Goal: Task Accomplishment & Management: Complete application form

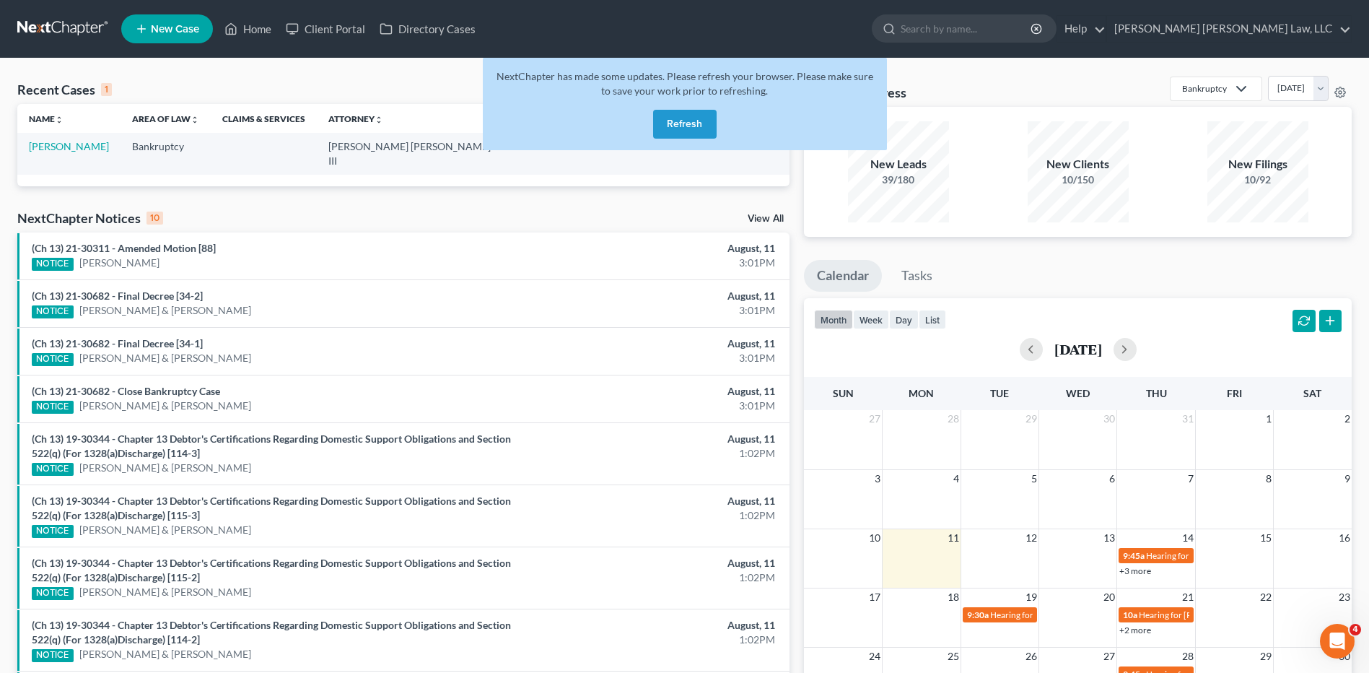
click at [685, 128] on button "Refresh" at bounding box center [685, 124] width 64 height 29
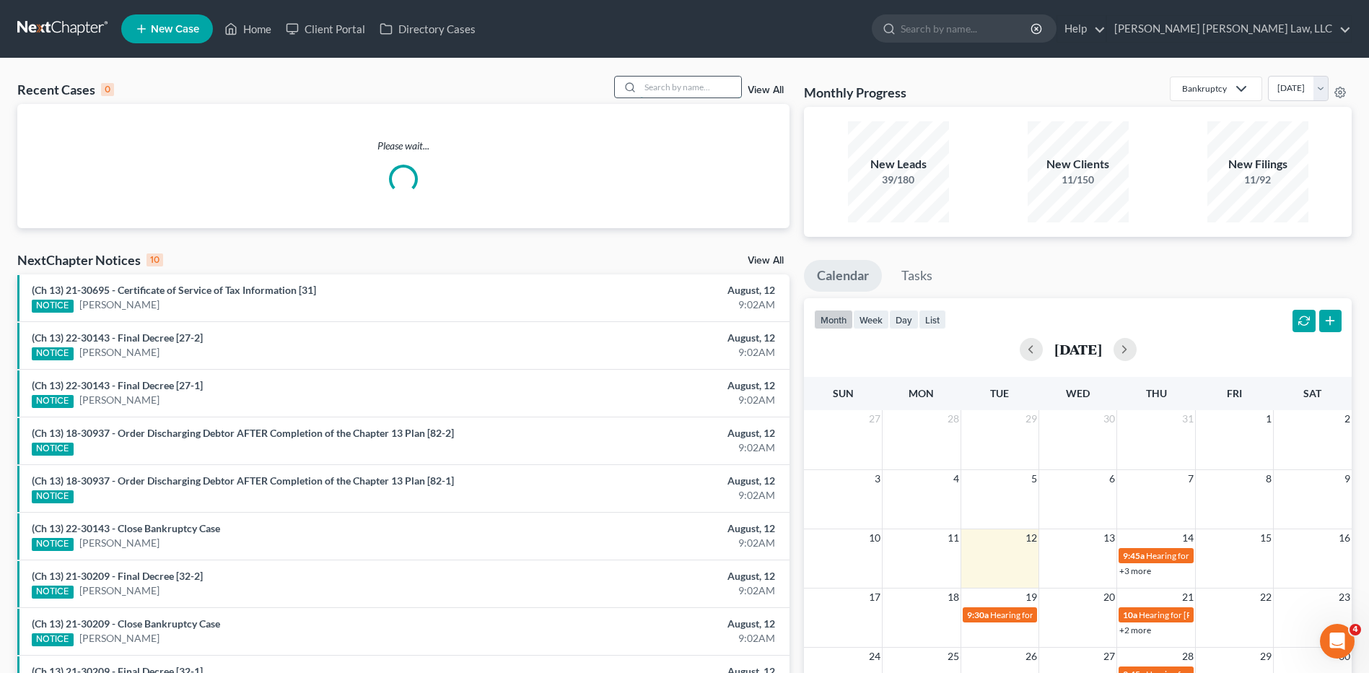
click at [656, 90] on input "search" at bounding box center [690, 87] width 101 height 21
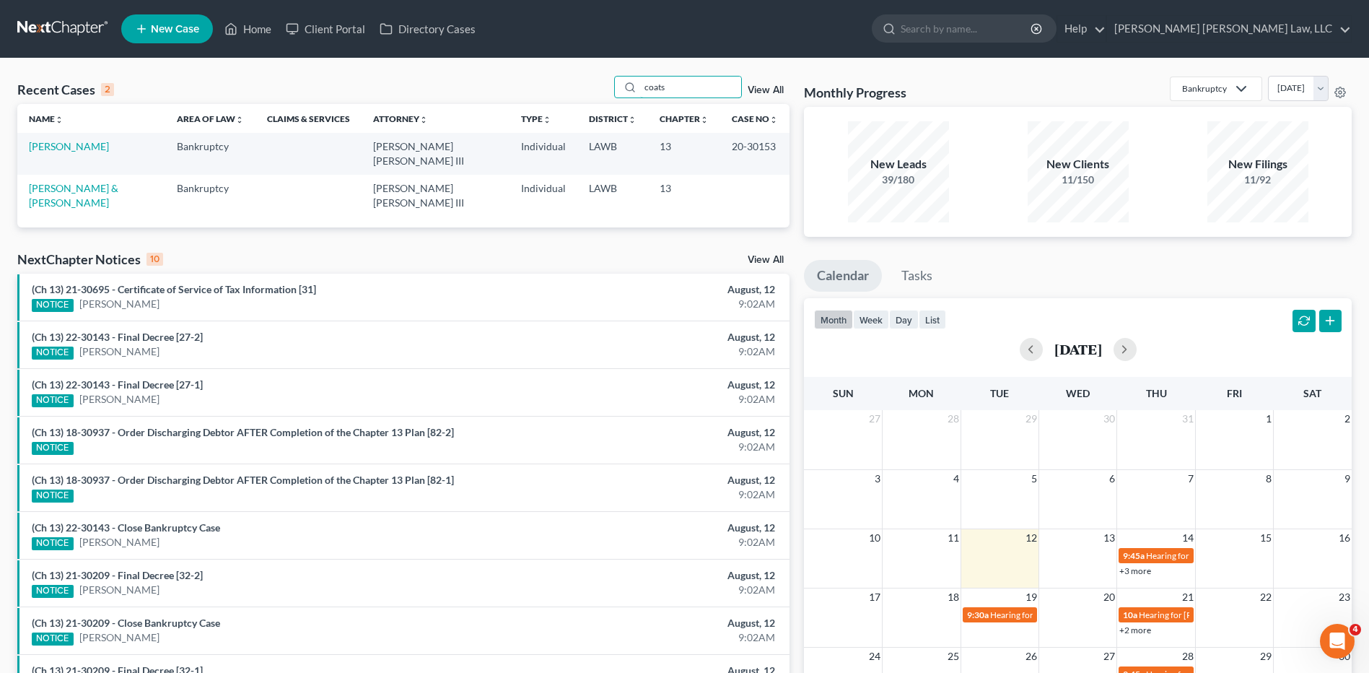
type input "coats"
click at [169, 31] on span "New Case" at bounding box center [175, 29] width 48 height 11
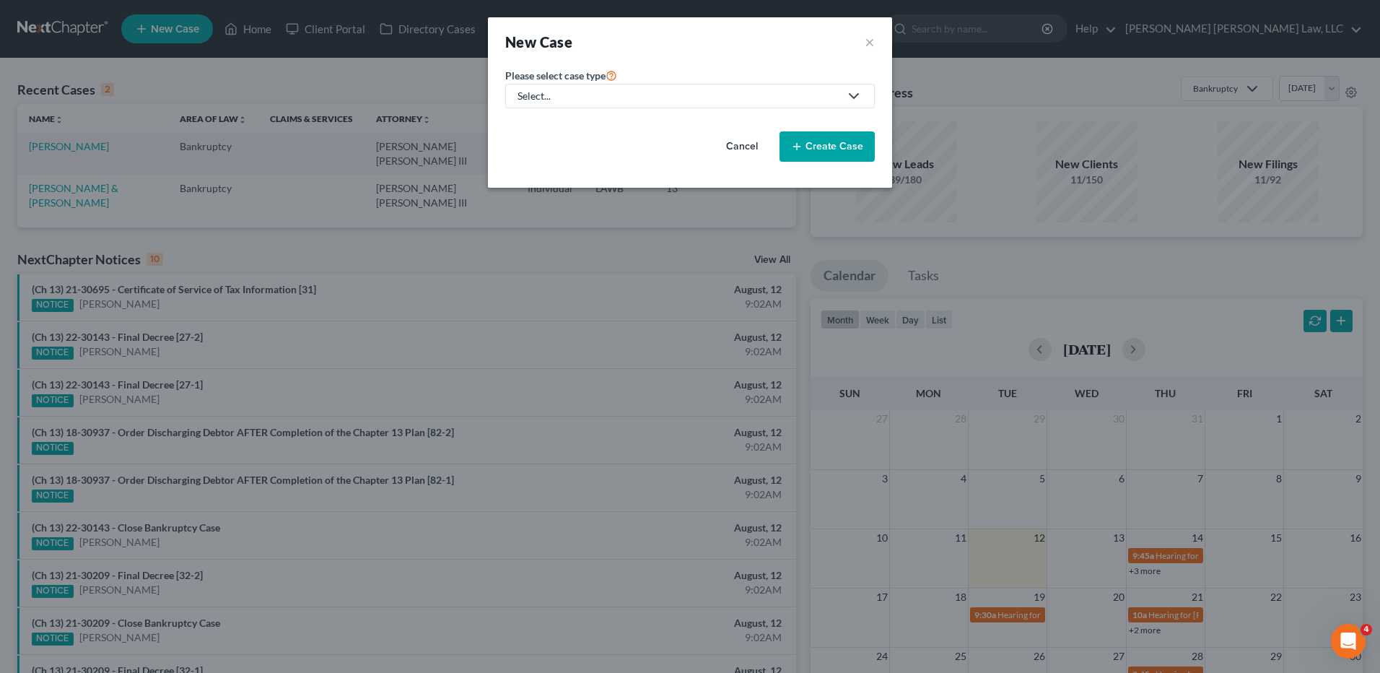
click at [544, 102] on div "Select..." at bounding box center [679, 96] width 322 height 14
click at [542, 124] on div "Bankruptcy" at bounding box center [583, 125] width 128 height 14
select select "36"
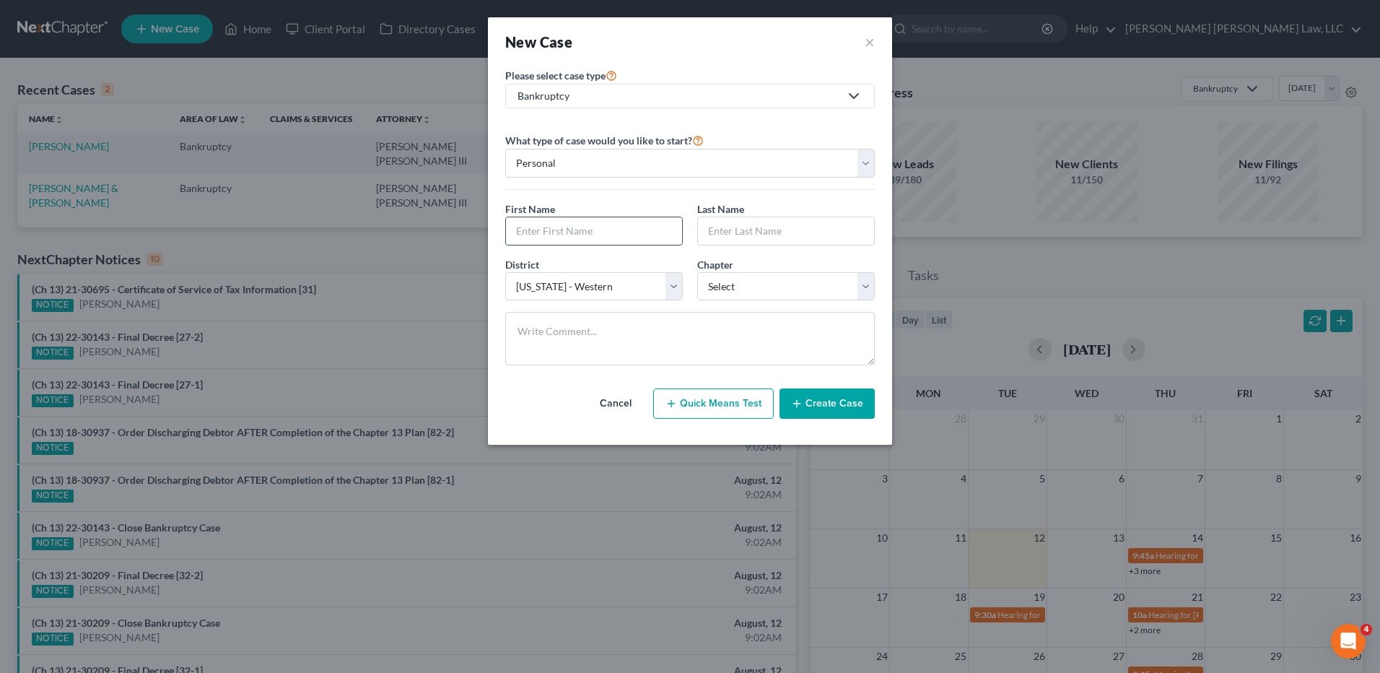
click at [554, 237] on input "text" at bounding box center [594, 230] width 176 height 27
type input "Melissa"
type input "Coats"
click at [757, 287] on select "Select 7 11 12 13" at bounding box center [786, 286] width 178 height 29
select select "3"
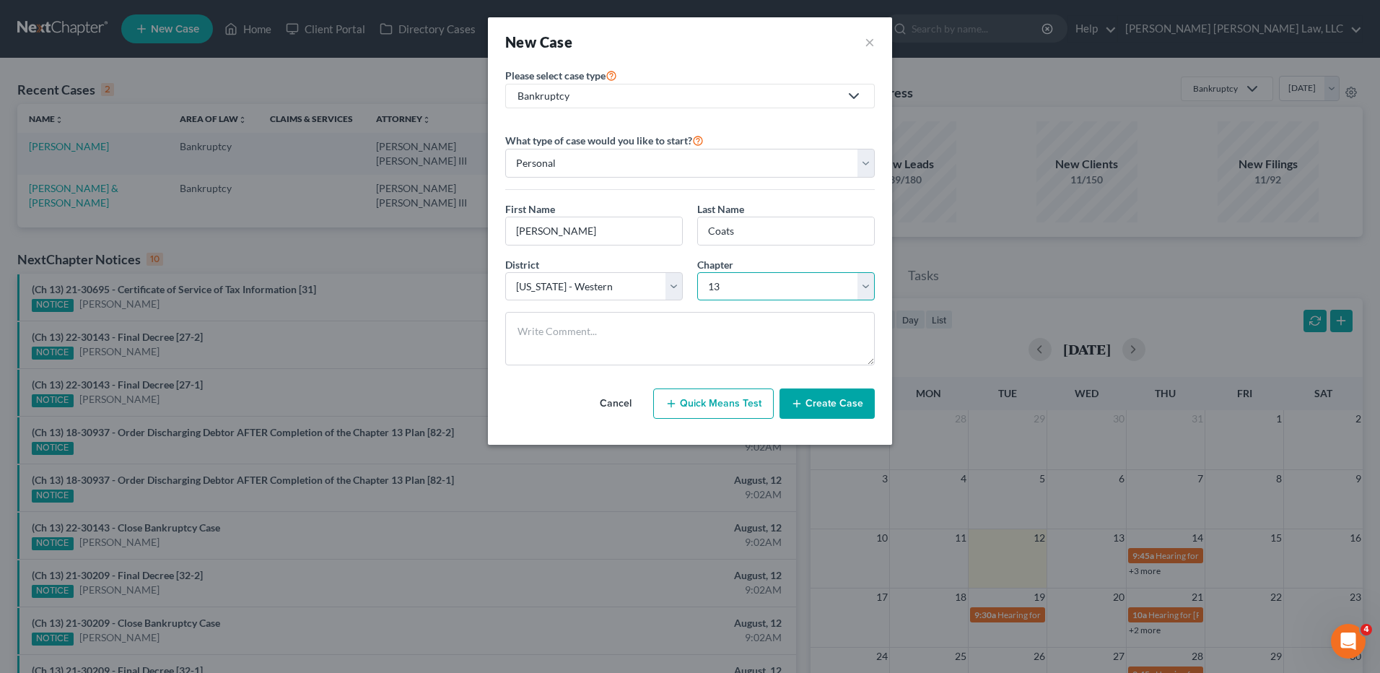
click at [697, 272] on select "Select 7 11 12 13" at bounding box center [786, 286] width 178 height 29
click at [813, 399] on button "Create Case" at bounding box center [827, 403] width 95 height 30
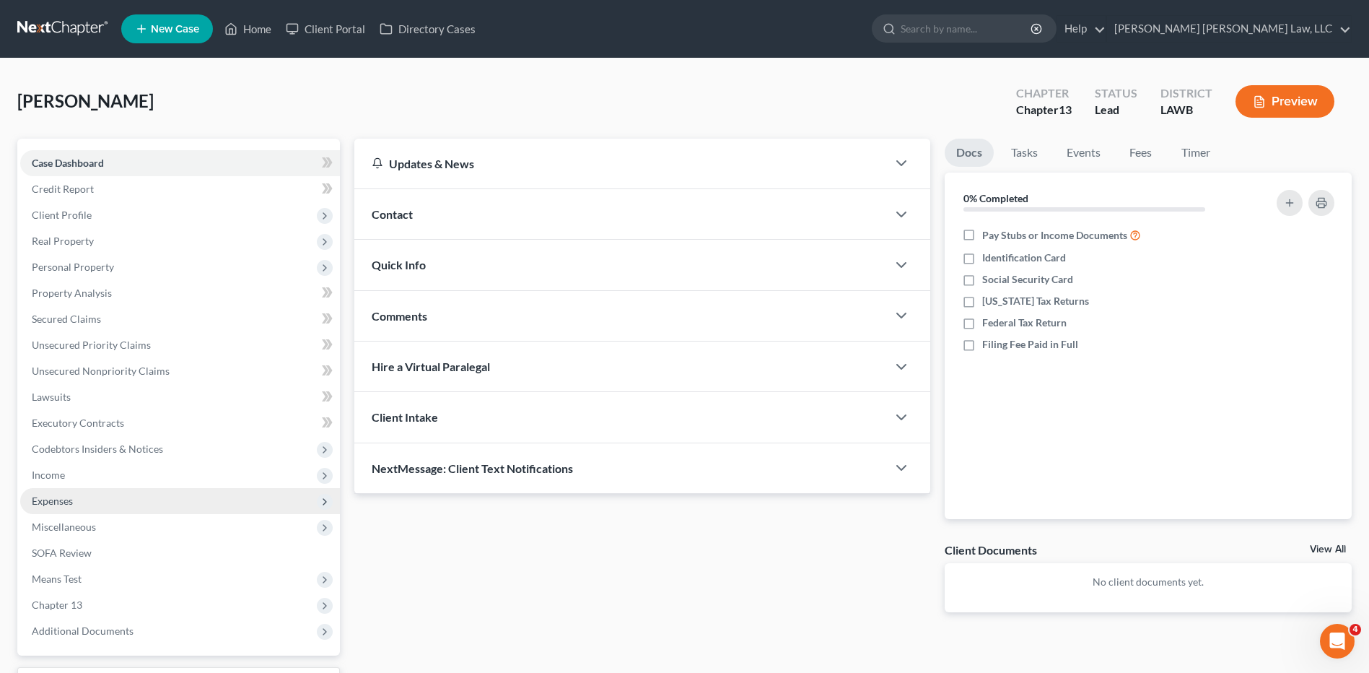
click at [51, 504] on span "Expenses" at bounding box center [52, 500] width 41 height 12
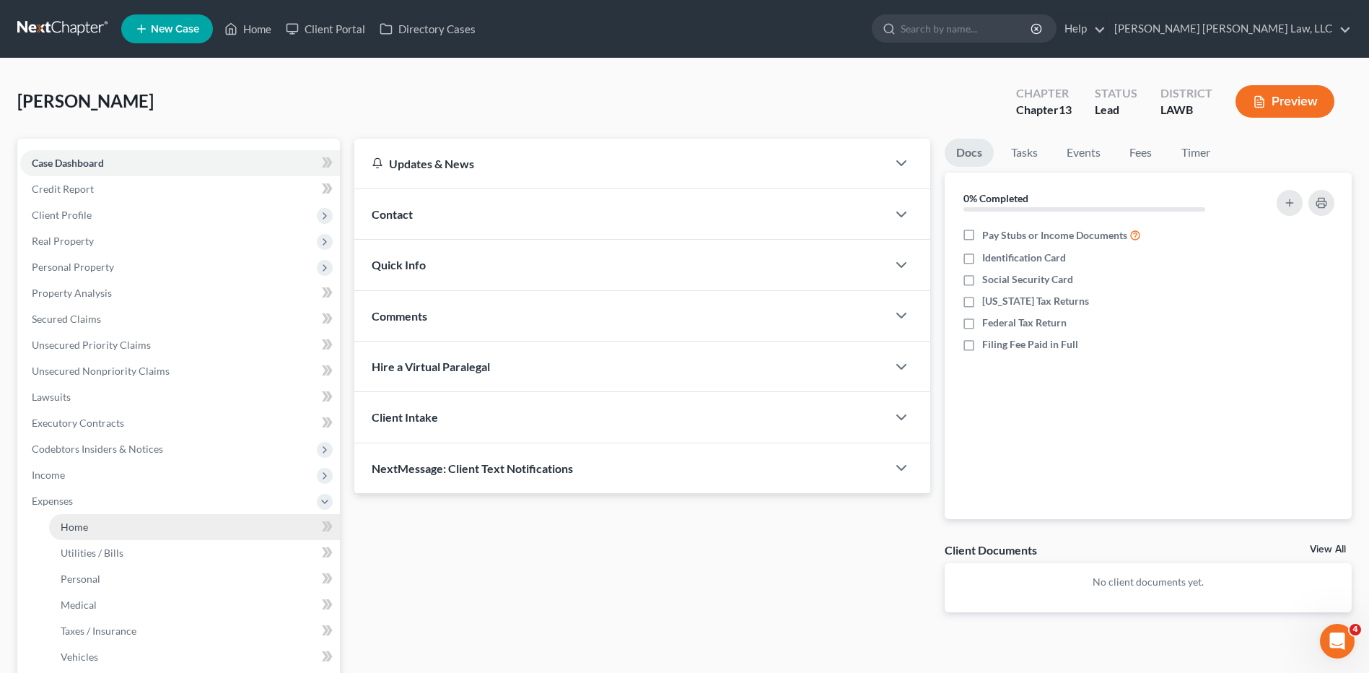
click at [74, 530] on span "Home" at bounding box center [74, 526] width 27 height 12
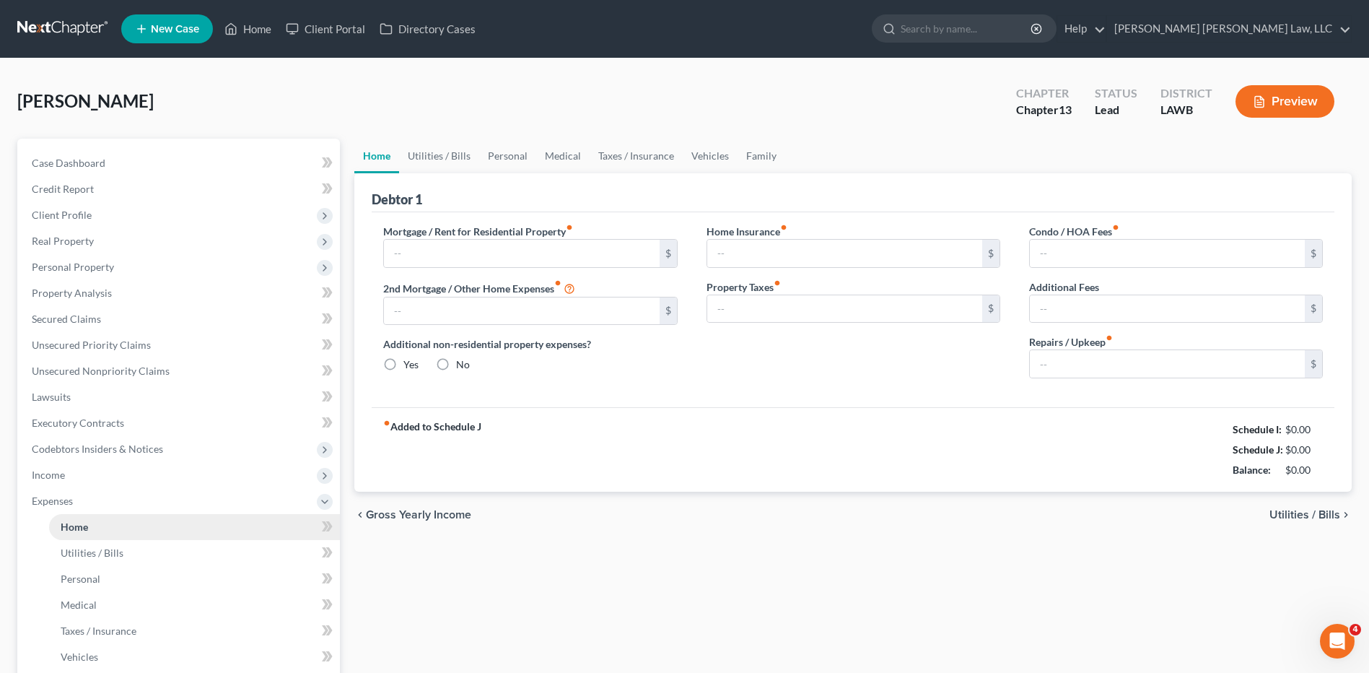
type input "0.00"
radio input "true"
type input "0.00"
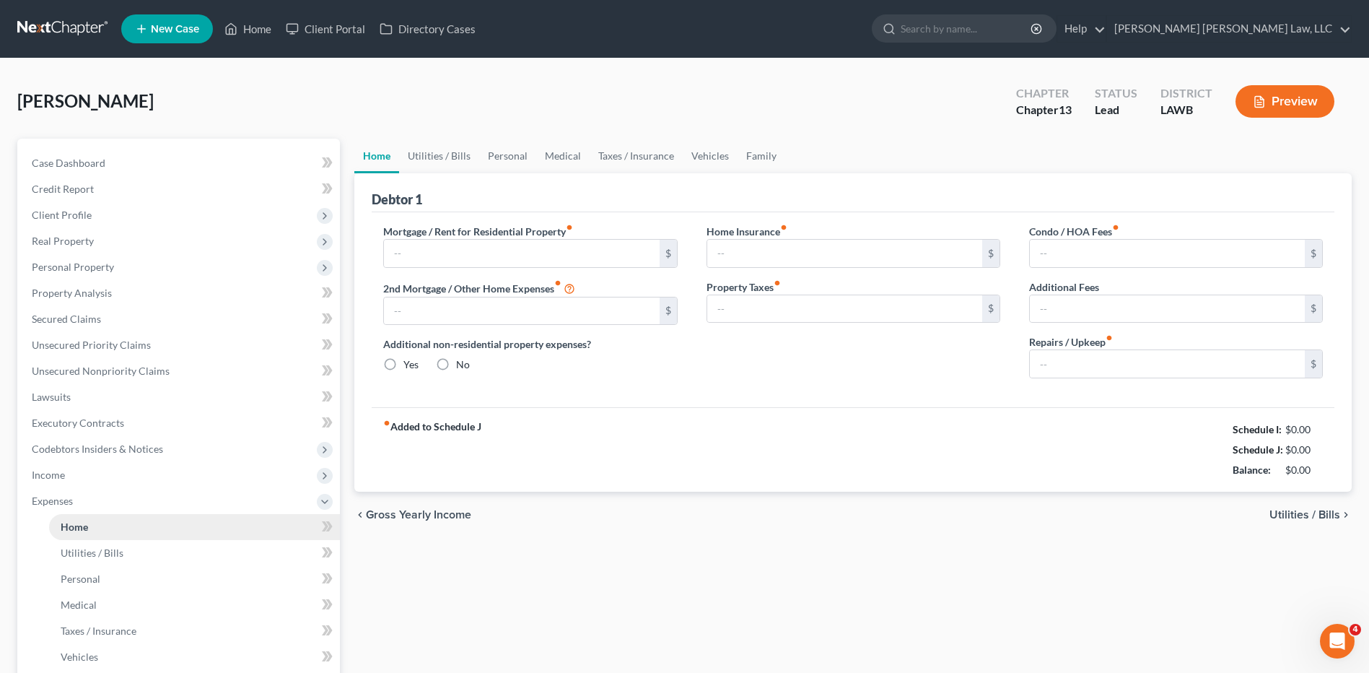
type input "0.00"
click at [417, 258] on input "text" at bounding box center [521, 253] width 275 height 27
type input "585.00"
click at [444, 152] on link "Utilities / Bills" at bounding box center [439, 156] width 80 height 35
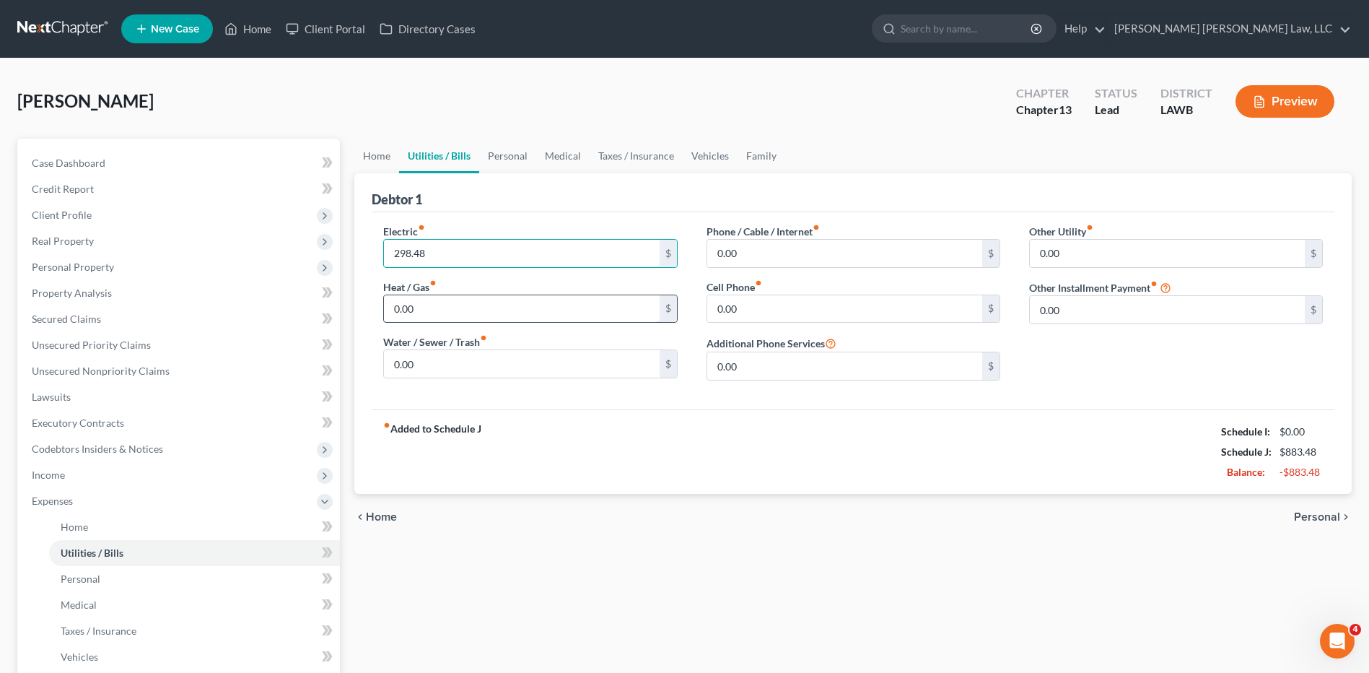
type input "298.48"
click at [419, 309] on input "0.00" at bounding box center [521, 308] width 275 height 27
type input "34.23"
click at [424, 370] on input "0.00" at bounding box center [521, 363] width 275 height 27
click at [430, 367] on input "36.05" at bounding box center [521, 363] width 275 height 27
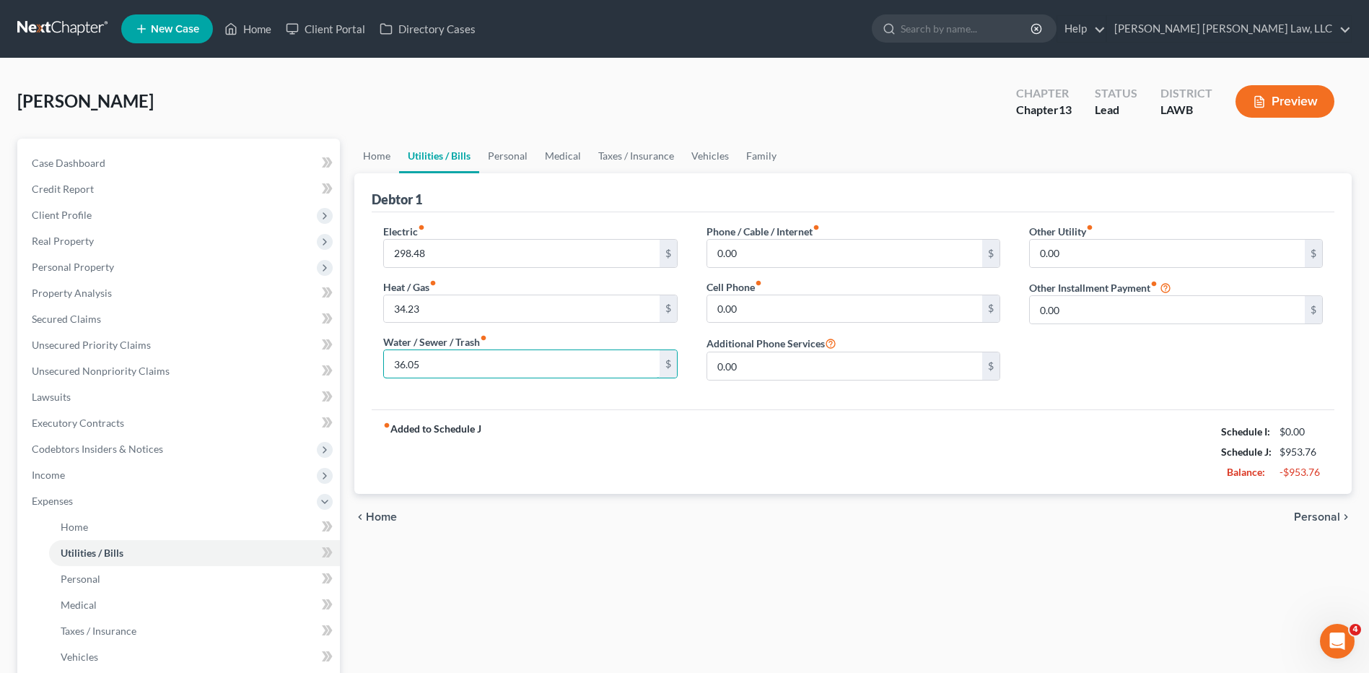
drag, startPoint x: 430, startPoint y: 367, endPoint x: 352, endPoint y: 380, distance: 78.3
click at [352, 380] on div "Home Utilities / Bills Personal Medical Taxes / Insurance Vehicles Family Debto…" at bounding box center [853, 530] width 1012 height 782
type input "217.55"
type input "58.35"
click at [743, 306] on input "0.00" at bounding box center [844, 308] width 275 height 27
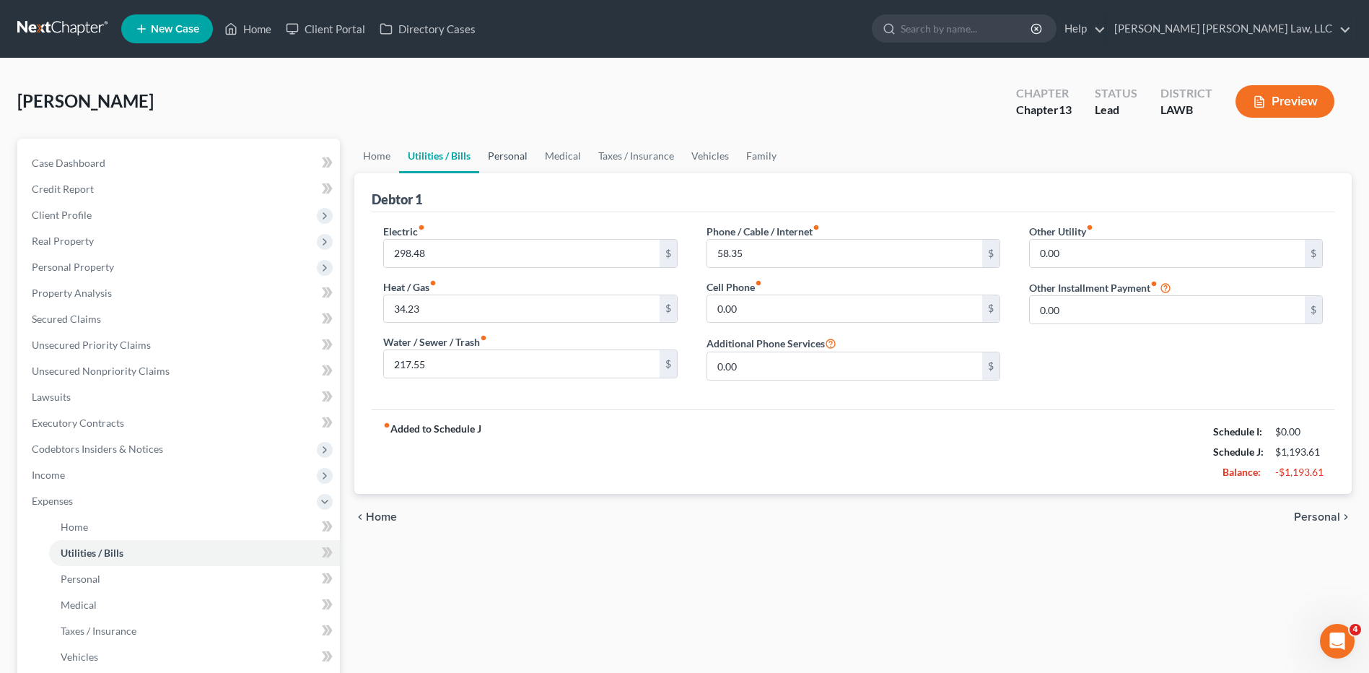
click at [501, 155] on link "Personal" at bounding box center [507, 156] width 57 height 35
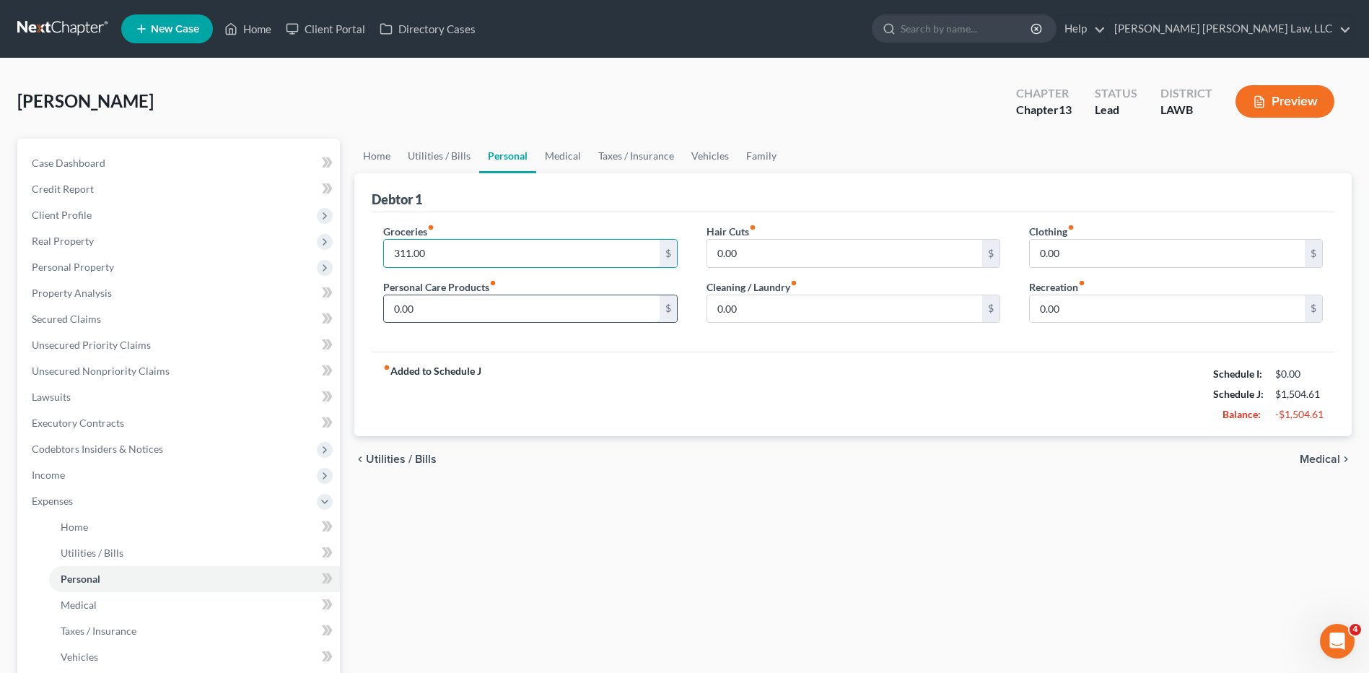
type input "311.00"
click at [435, 308] on input "0.00" at bounding box center [521, 308] width 275 height 27
type input "30.00"
click at [784, 309] on input "0.00" at bounding box center [844, 308] width 275 height 27
type input "30.00"
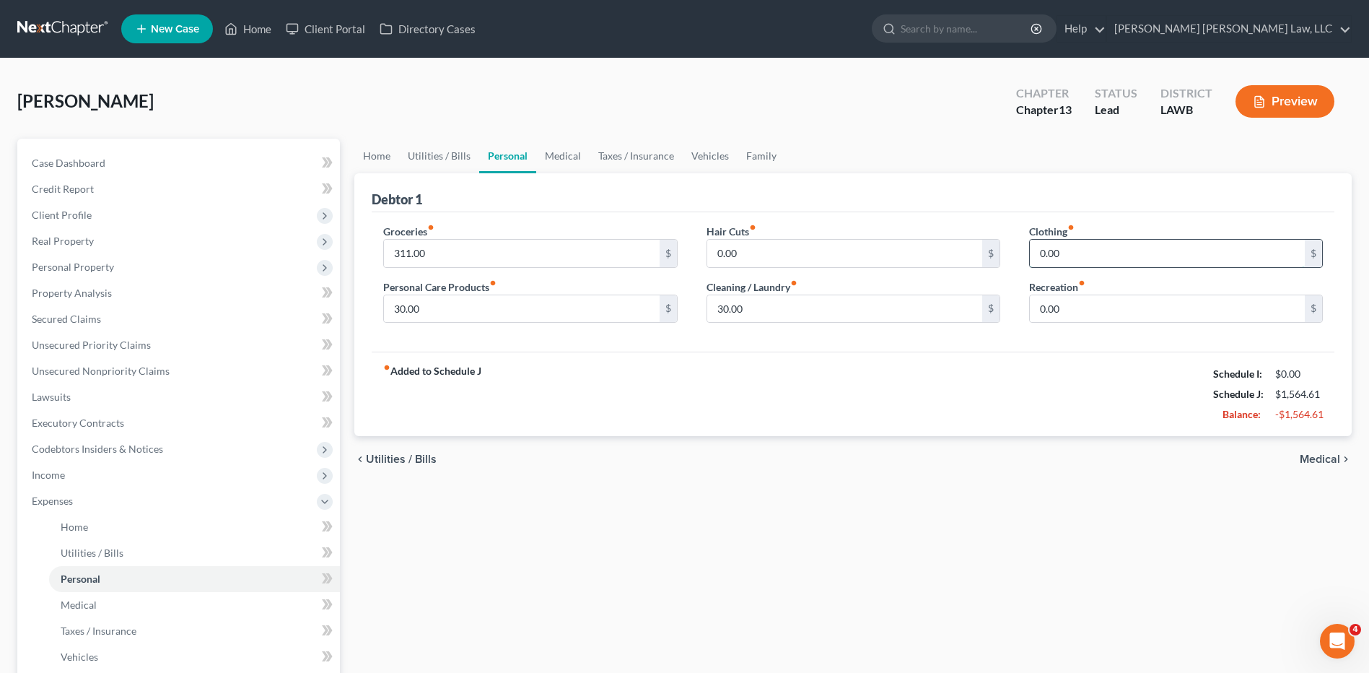
click at [1065, 246] on input "0.00" at bounding box center [1167, 253] width 275 height 27
type input "30.00"
click at [712, 158] on link "Vehicles" at bounding box center [710, 156] width 55 height 35
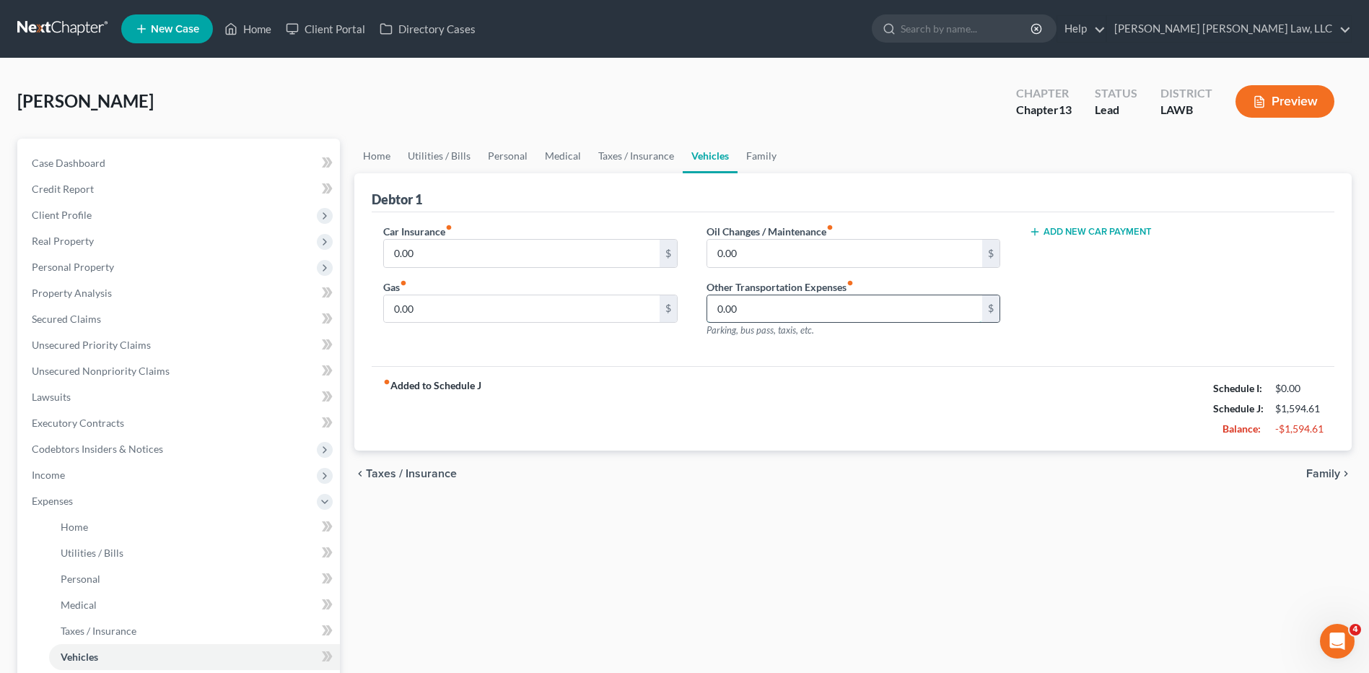
click at [751, 310] on input "0.00" at bounding box center [844, 308] width 275 height 27
type input "100.00"
click at [513, 151] on link "Personal" at bounding box center [507, 156] width 57 height 35
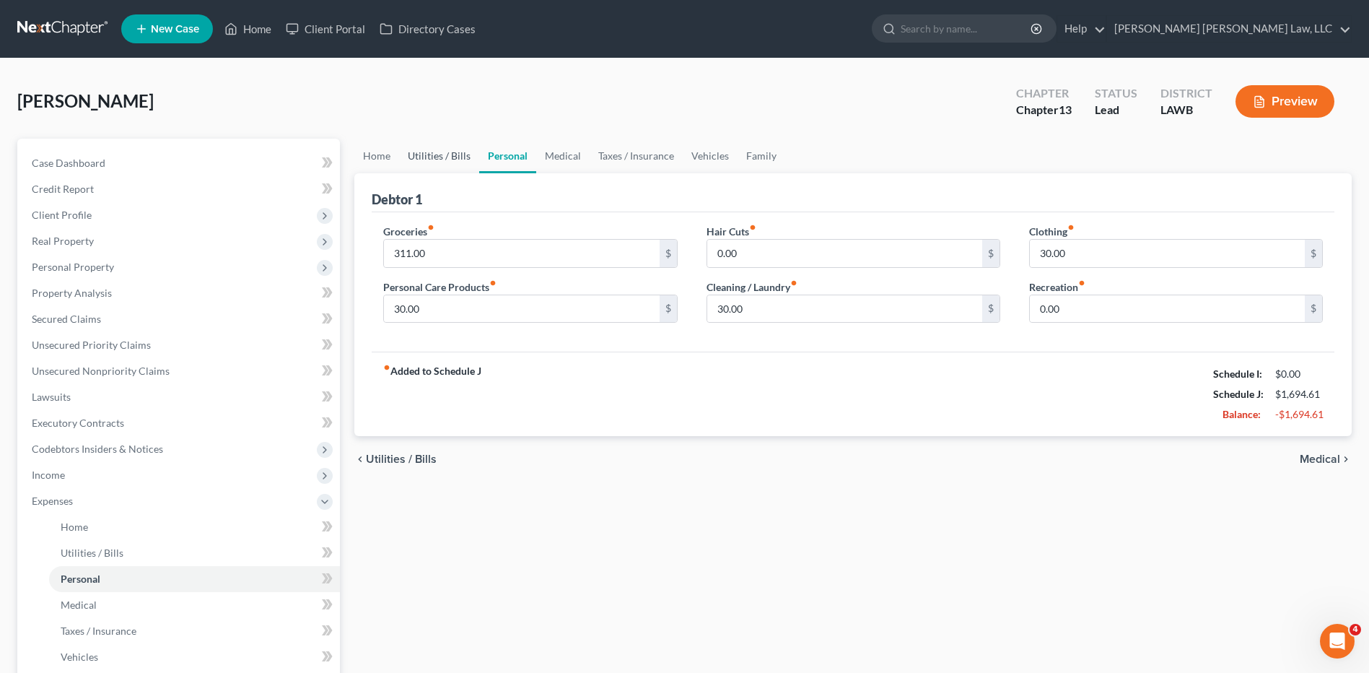
click at [434, 152] on link "Utilities / Bills" at bounding box center [439, 156] width 80 height 35
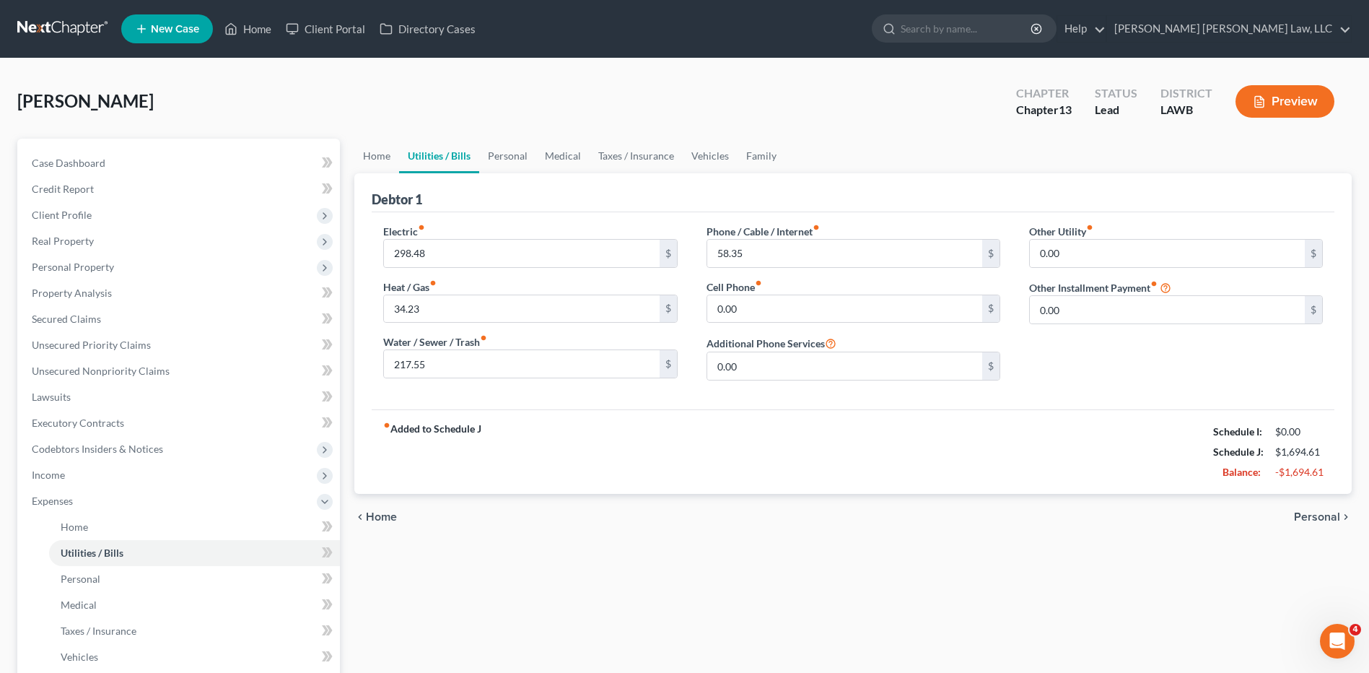
drag, startPoint x: 38, startPoint y: 20, endPoint x: 818, endPoint y: 40, distance: 779.9
click at [38, 20] on link at bounding box center [63, 29] width 92 height 26
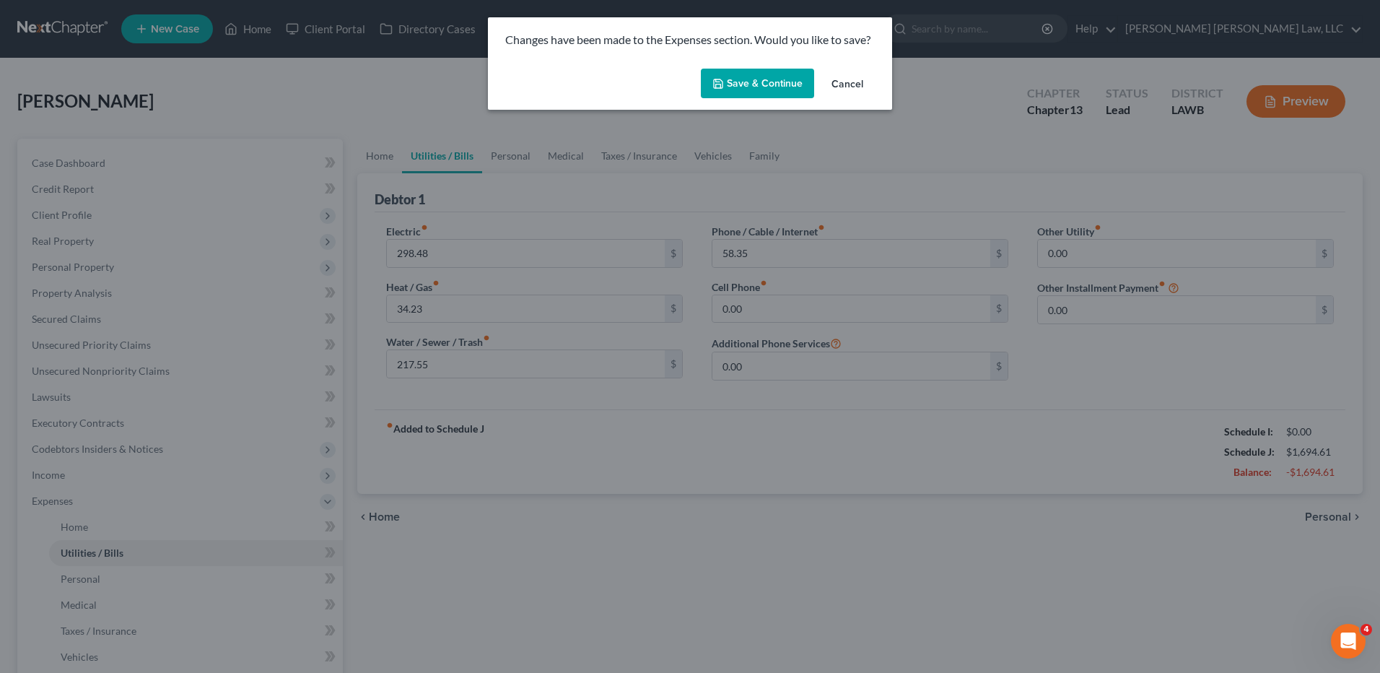
click at [763, 78] on button "Save & Continue" at bounding box center [757, 84] width 113 height 30
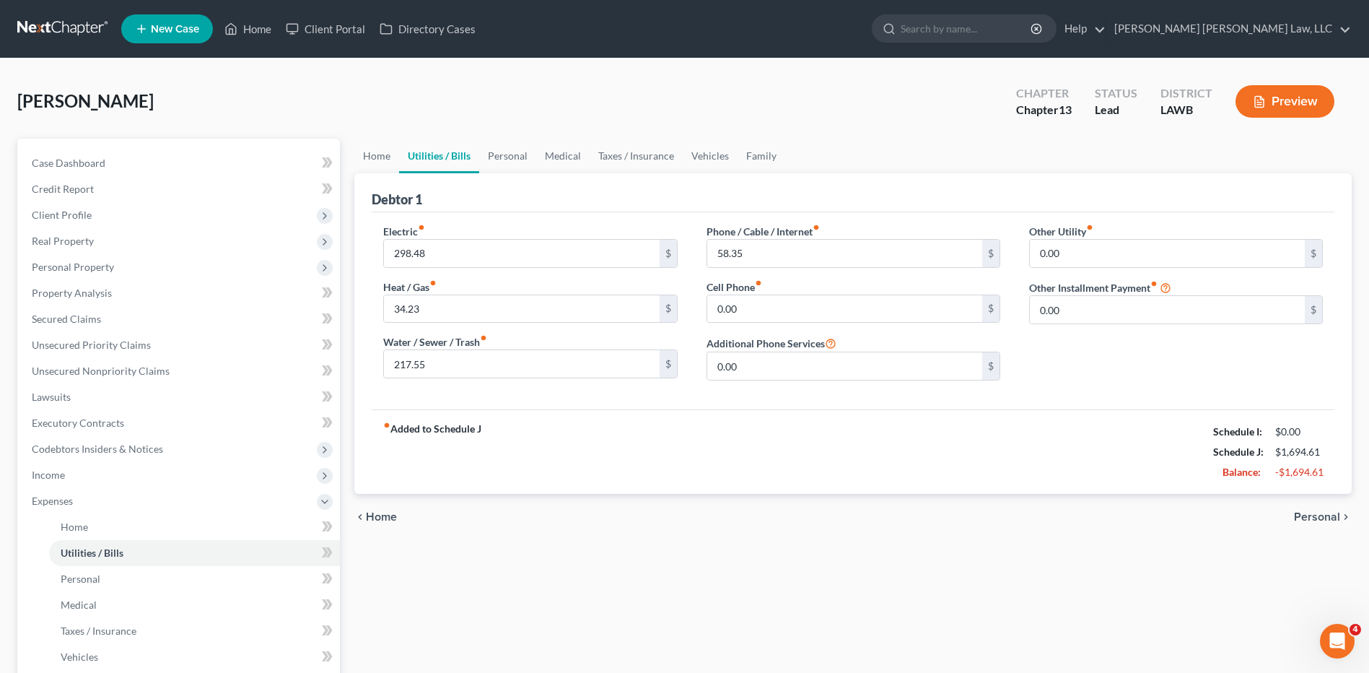
click at [41, 29] on link at bounding box center [63, 29] width 92 height 26
